Goal: Check status

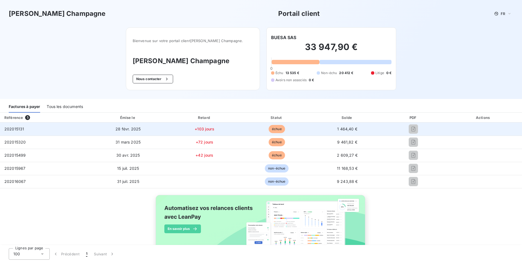
click at [458, 126] on td at bounding box center [483, 128] width 77 height 13
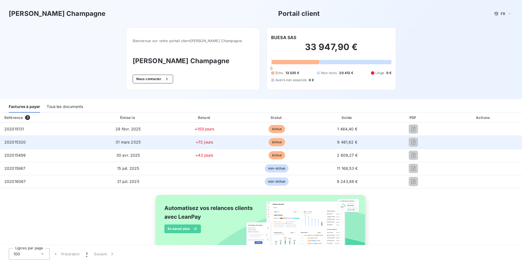
drag, startPoint x: 458, startPoint y: 126, endPoint x: 393, endPoint y: 137, distance: 66.2
click at [395, 131] on div at bounding box center [414, 128] width 54 height 9
click at [390, 144] on div at bounding box center [414, 142] width 54 height 9
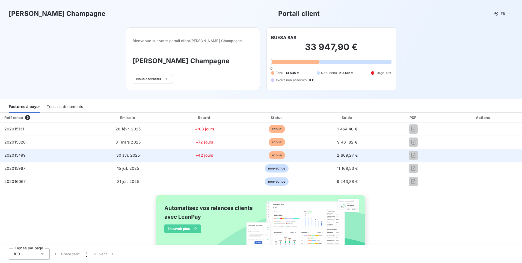
drag, startPoint x: 390, startPoint y: 144, endPoint x: 385, endPoint y: 161, distance: 17.6
click at [385, 161] on td at bounding box center [413, 155] width 63 height 13
